Goal: Browse casually: Explore the website without a specific task or goal

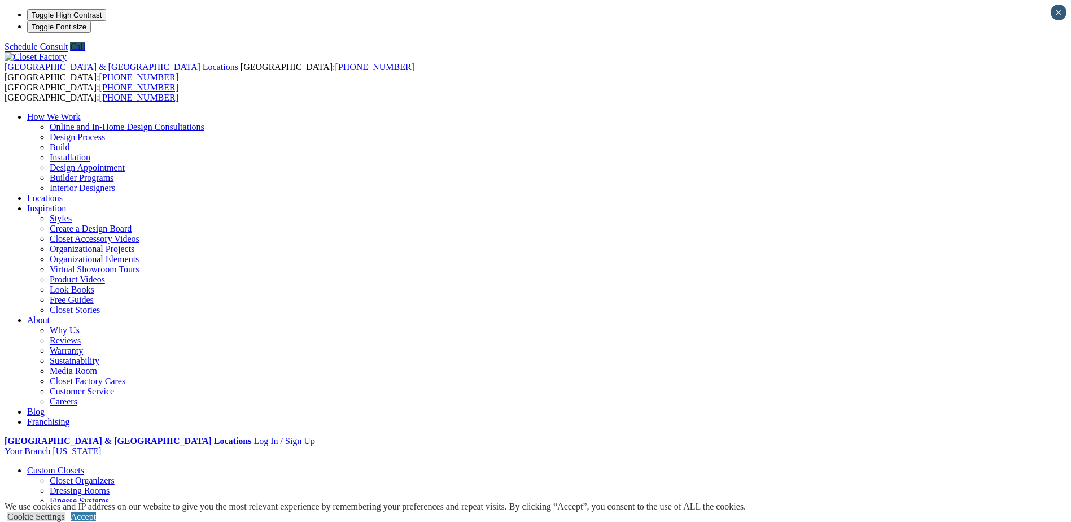
drag, startPoint x: 0, startPoint y: 0, endPoint x: 138, endPoint y: 247, distance: 283.3
